Goal: Information Seeking & Learning: Learn about a topic

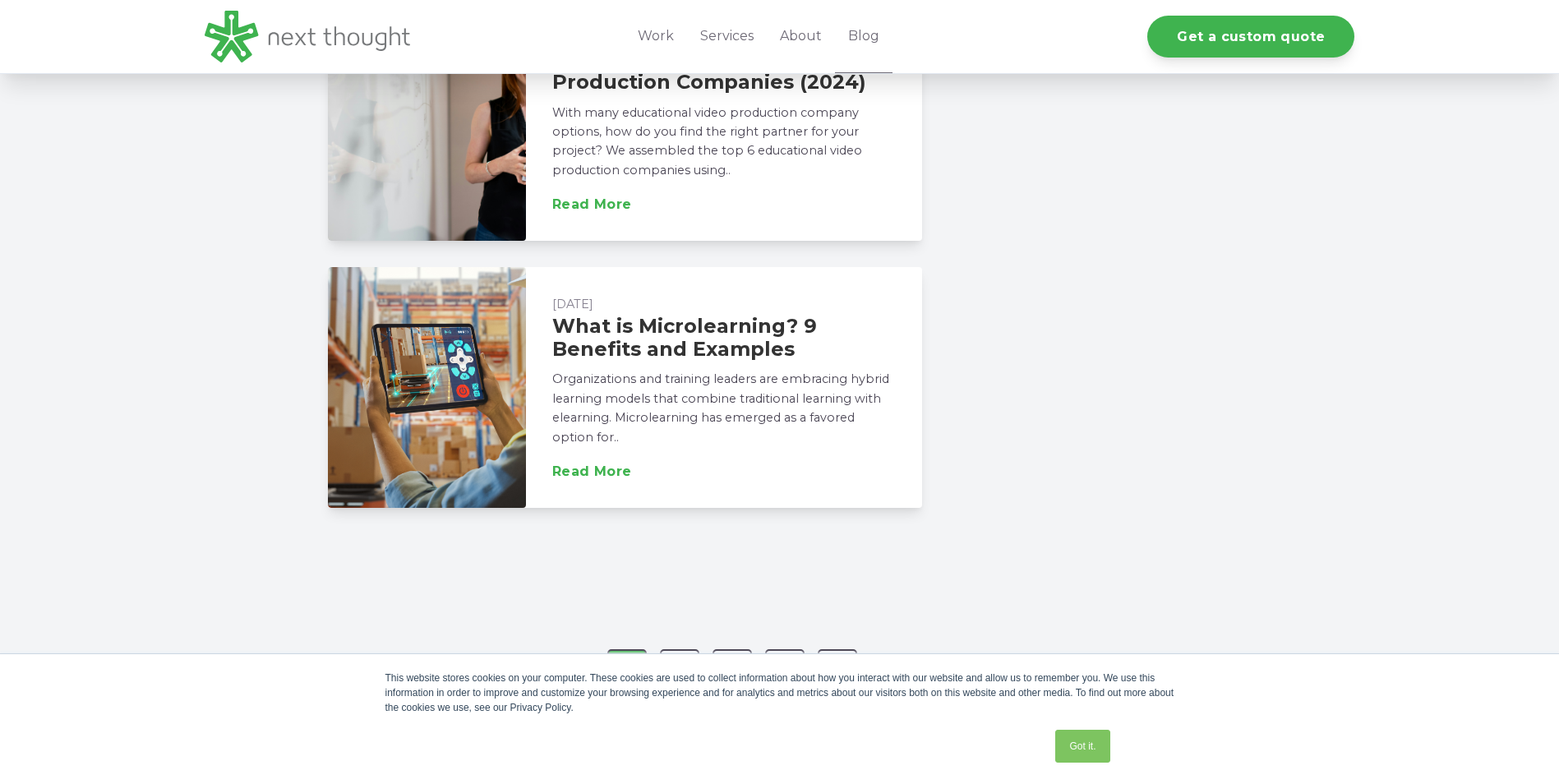
scroll to position [2712, 0]
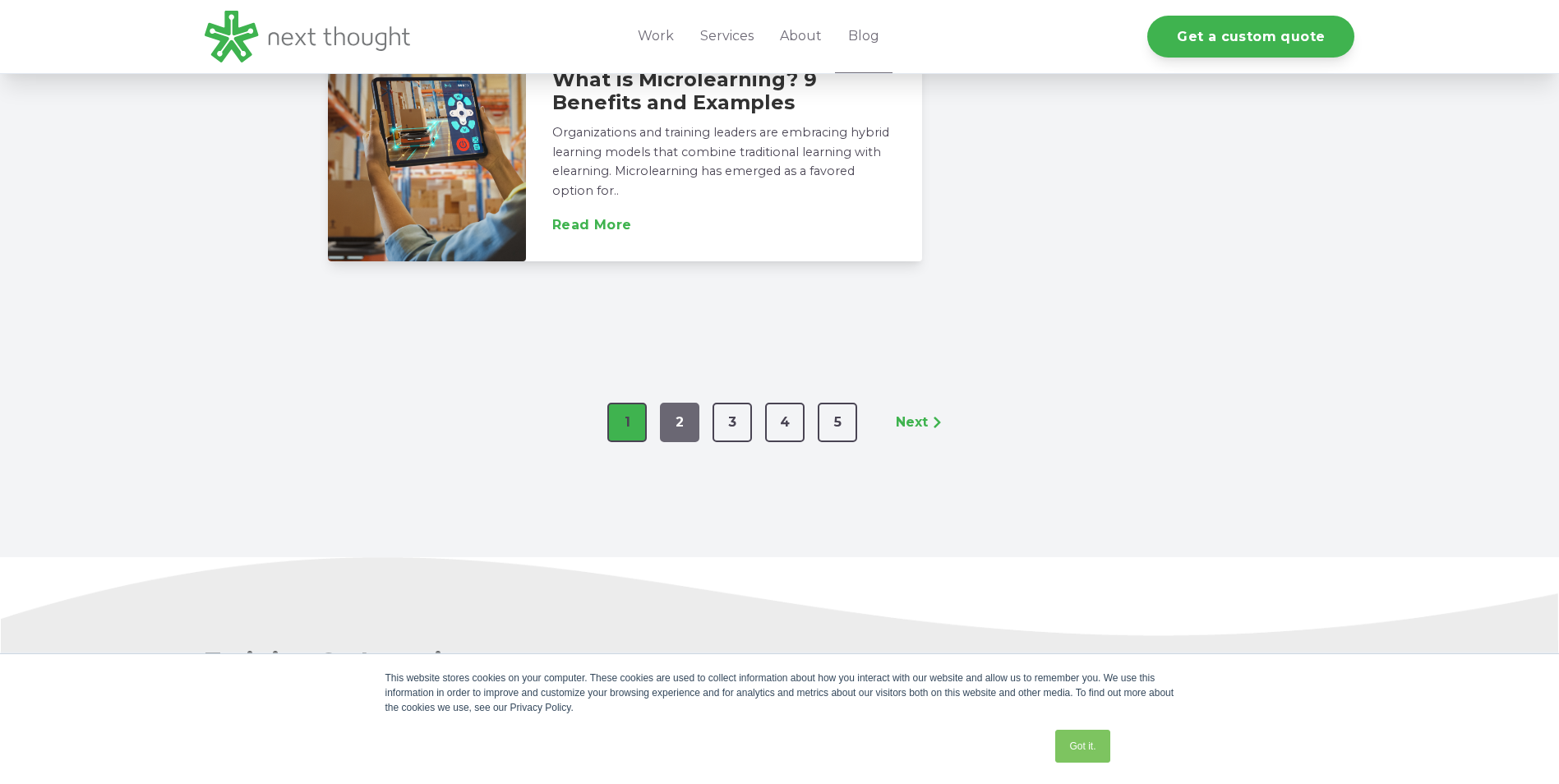
click at [682, 402] on link "2" at bounding box center [679, 422] width 39 height 39
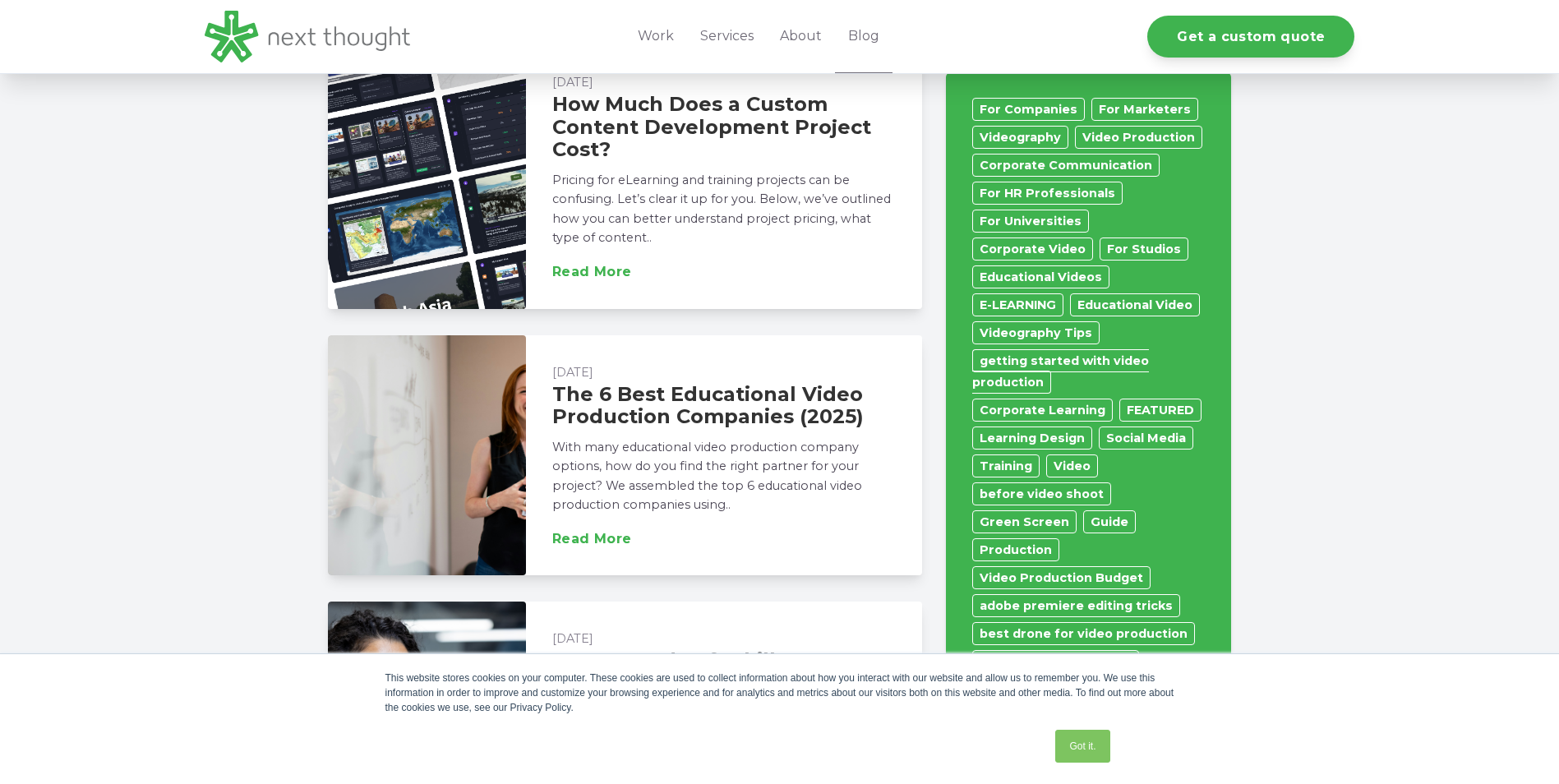
scroll to position [986, 0]
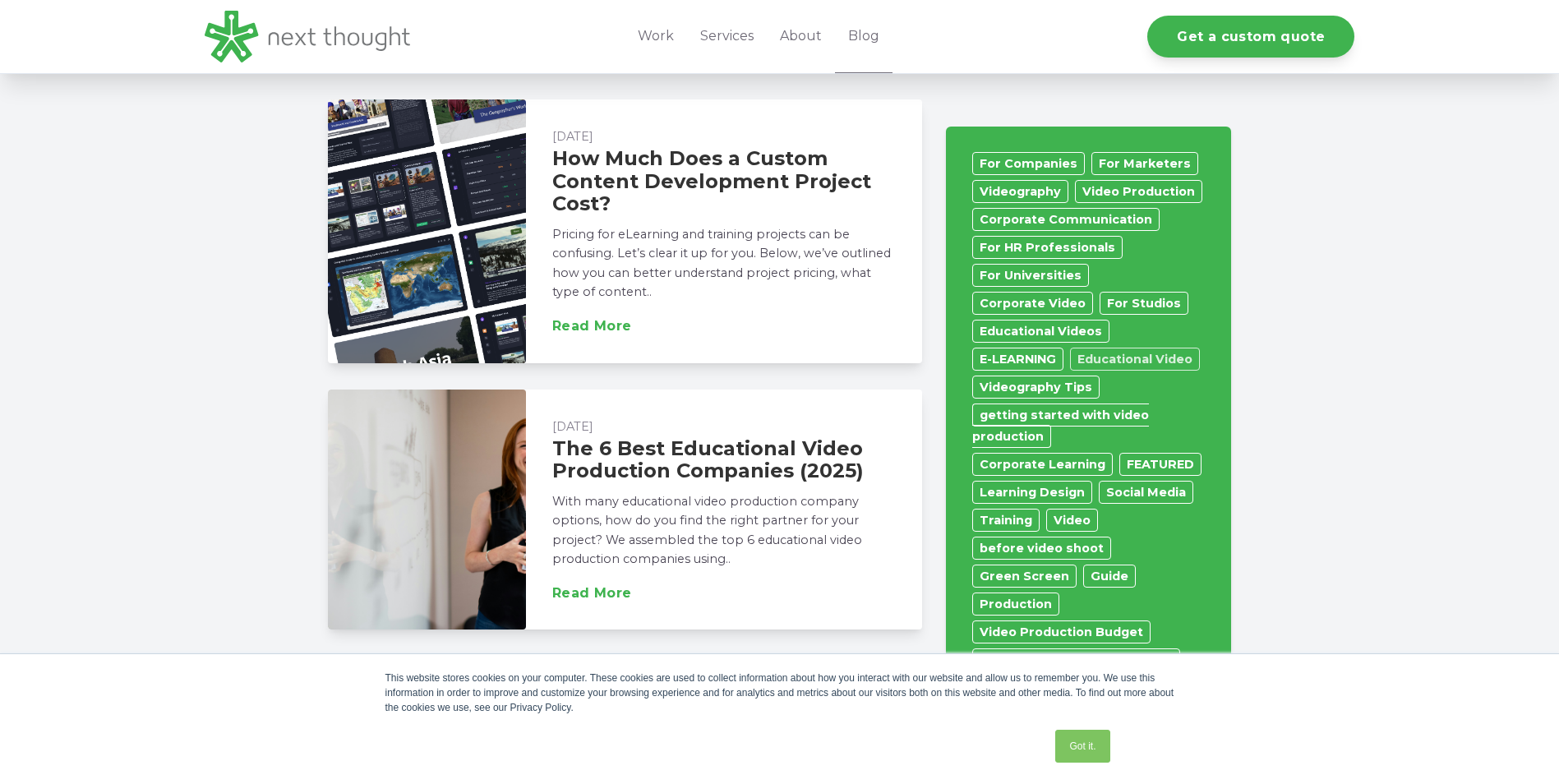
click at [1144, 348] on link "Educational Video" at bounding box center [1134, 359] width 130 height 23
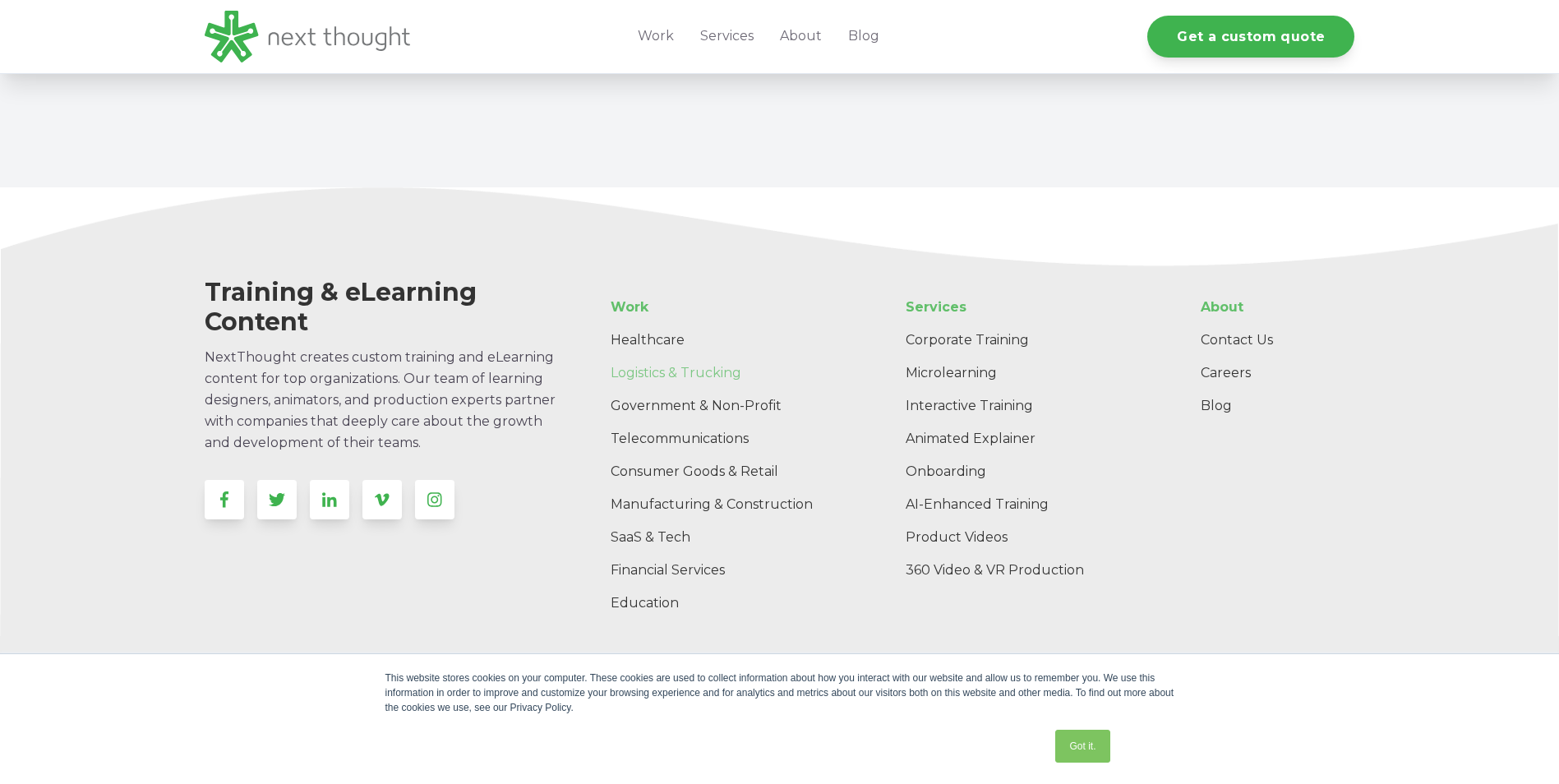
scroll to position [2015, 0]
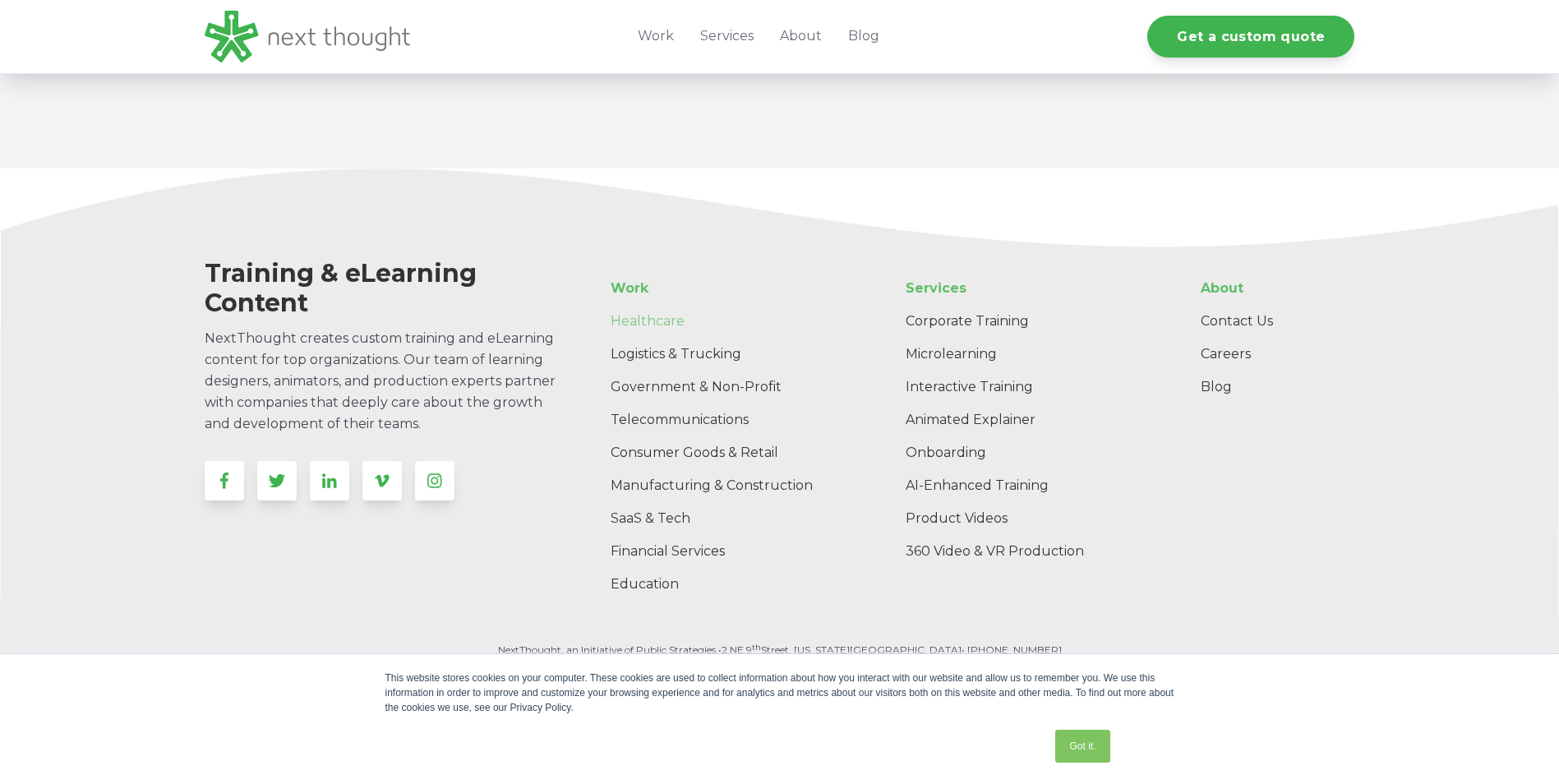
click at [660, 320] on link "Healthcare" at bounding box center [720, 321] width 247 height 32
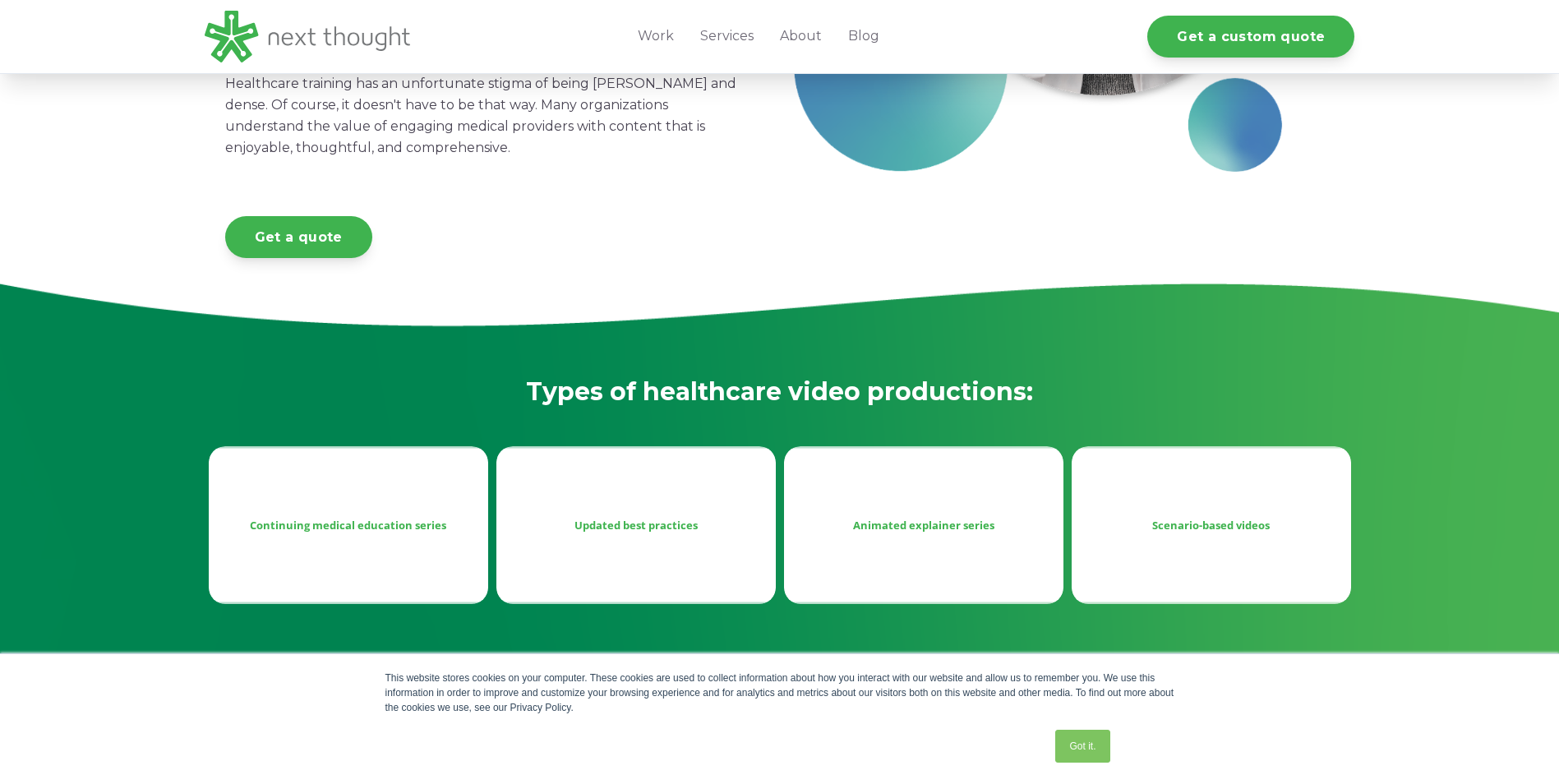
scroll to position [575, 0]
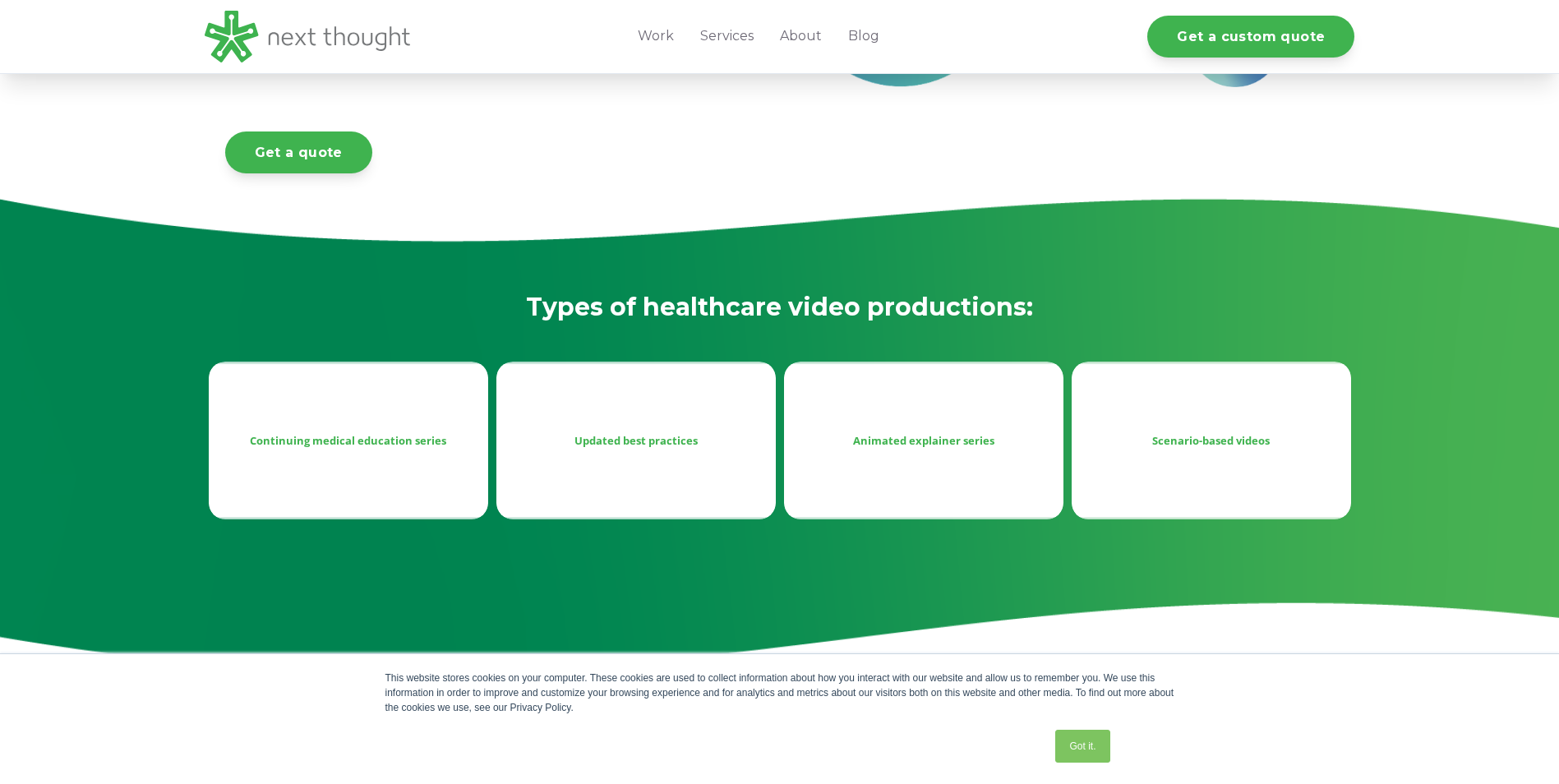
click at [369, 415] on div "Continuing medical education series" at bounding box center [348, 440] width 279 height 157
click at [375, 421] on div "Continuing medical education series" at bounding box center [348, 440] width 279 height 157
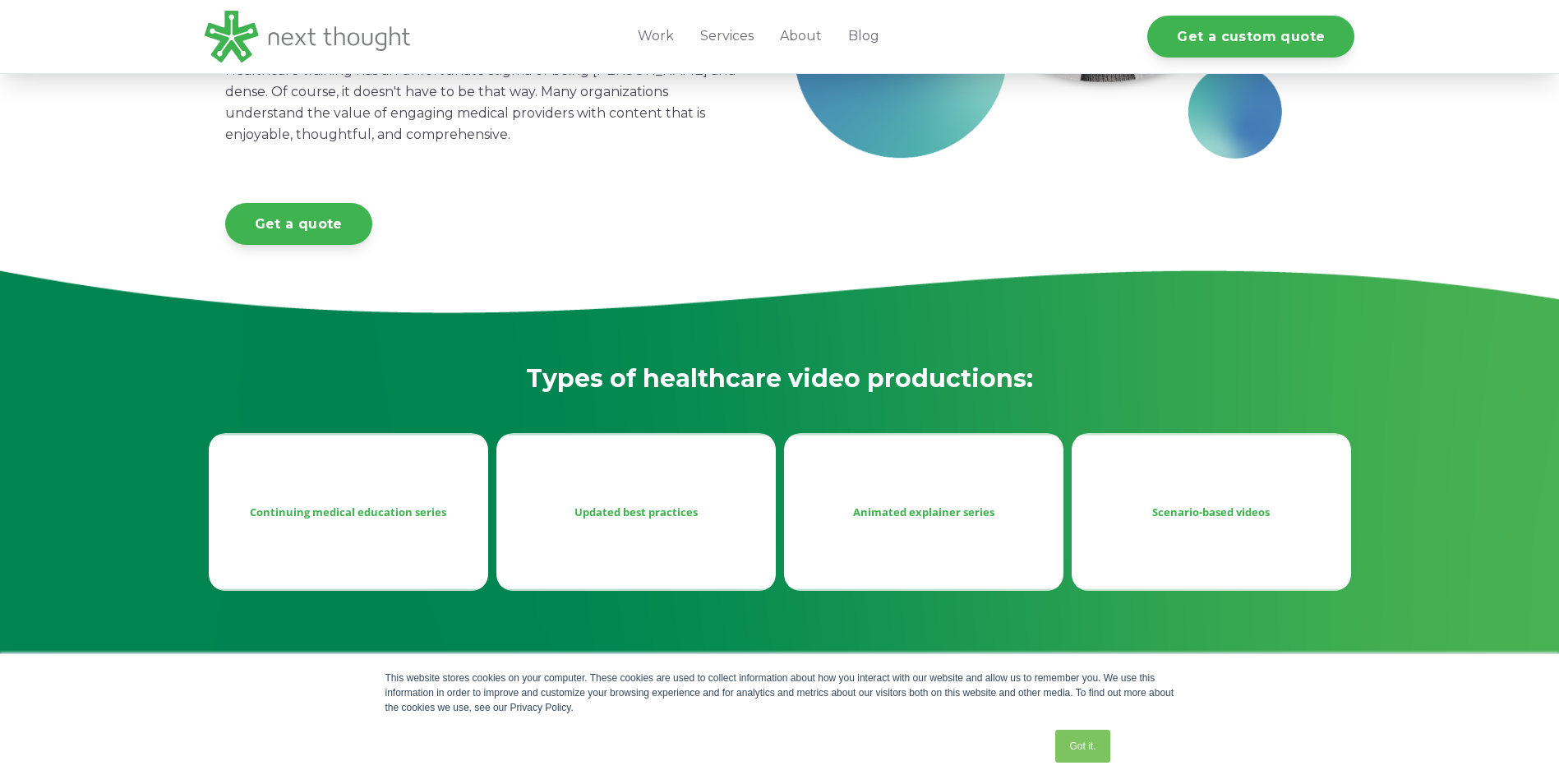
scroll to position [329, 0]
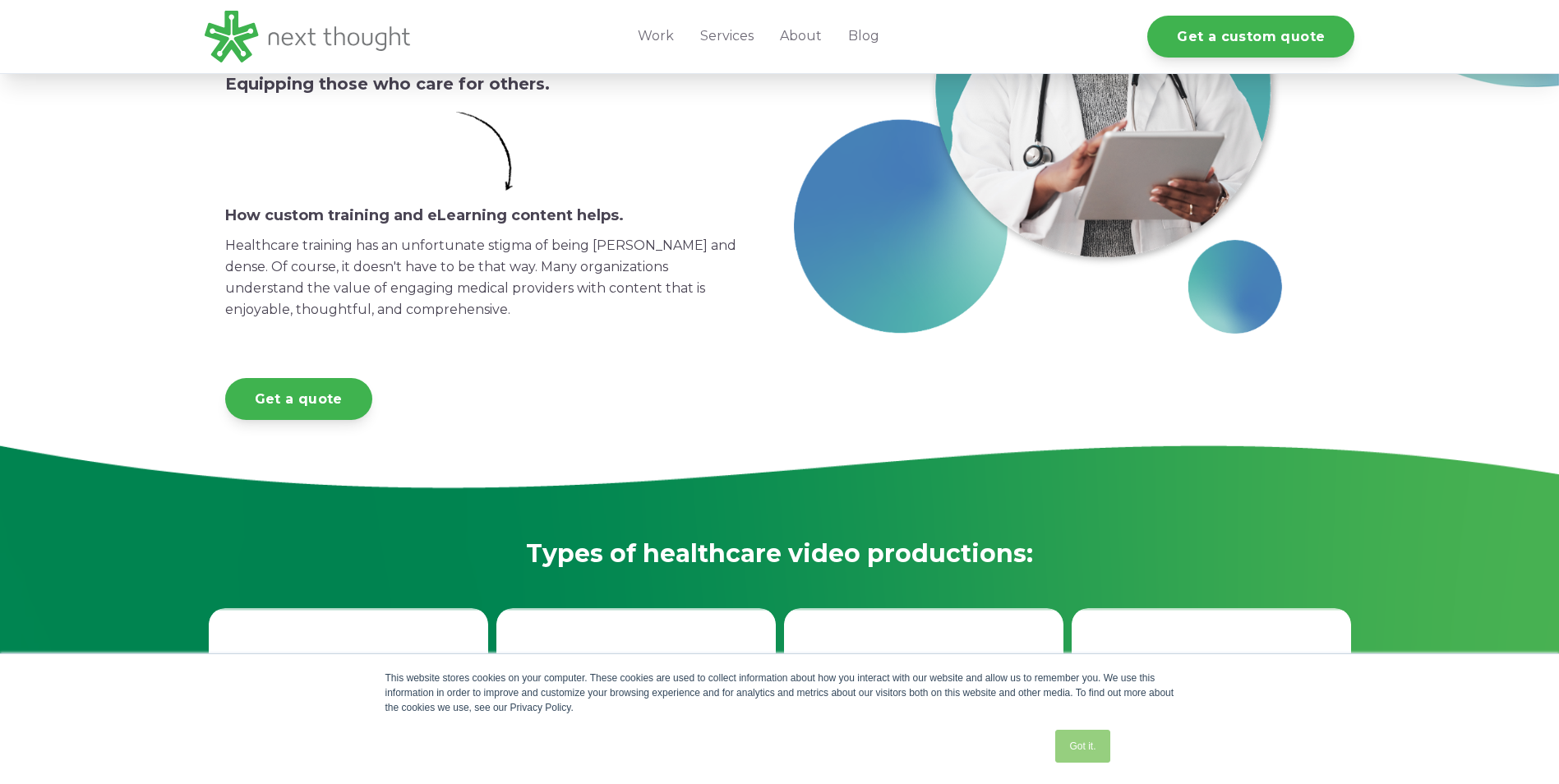
click at [1098, 741] on link "Got it." at bounding box center [1081, 746] width 54 height 32
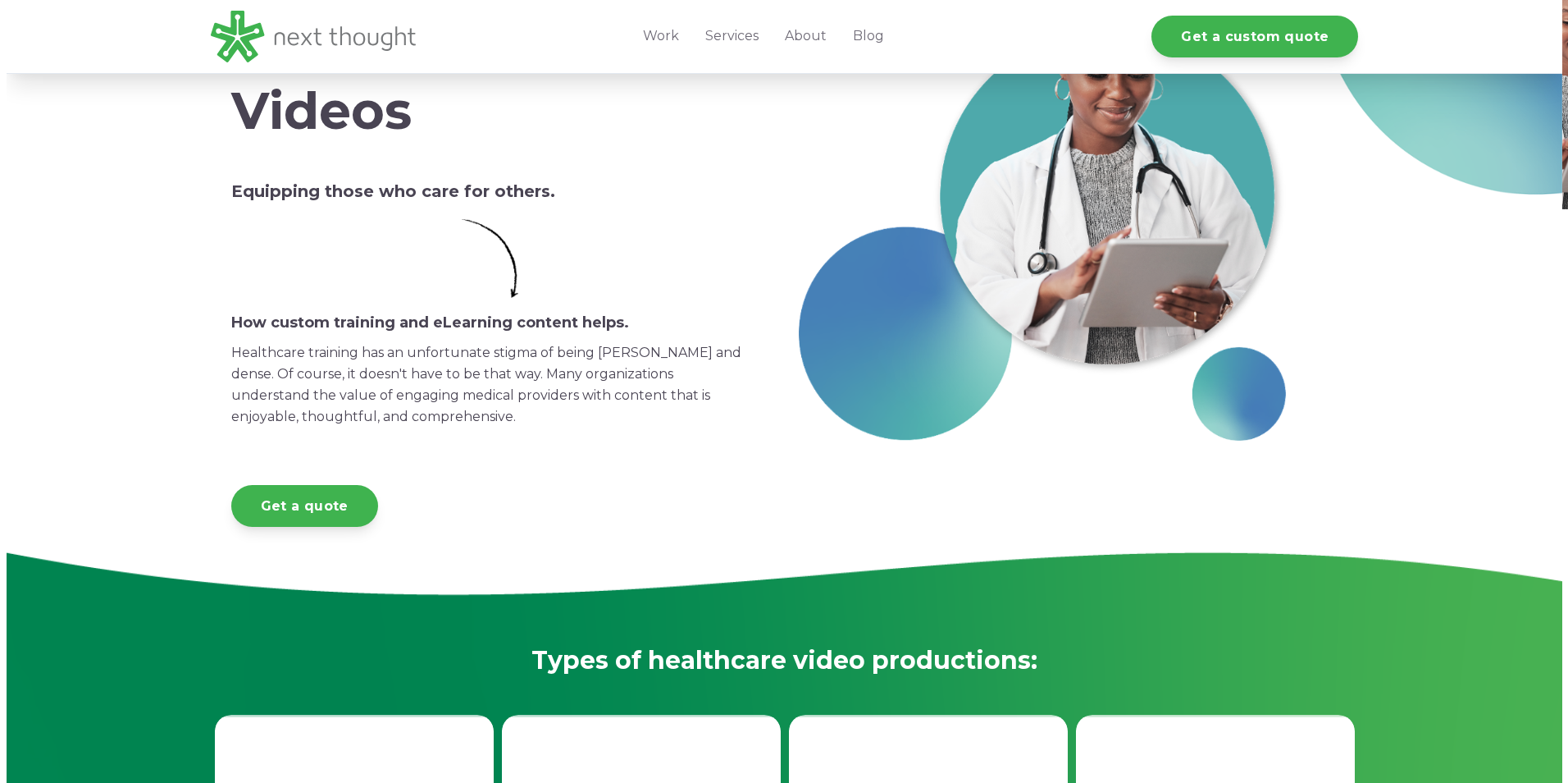
scroll to position [0, 0]
